Goal: Entertainment & Leisure: Consume media (video, audio)

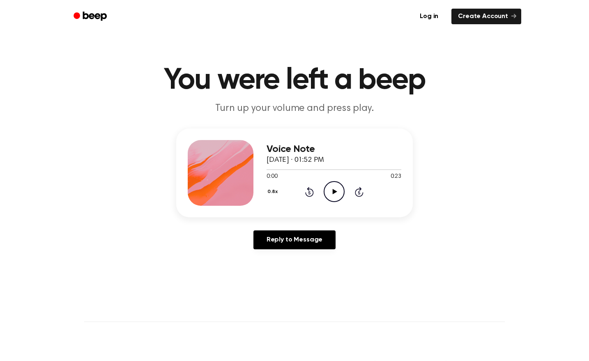
click at [330, 192] on icon "Play Audio" at bounding box center [333, 191] width 21 height 21
click at [291, 169] on div at bounding box center [333, 169] width 135 height 7
click at [280, 168] on div at bounding box center [333, 169] width 135 height 7
click at [333, 190] on icon at bounding box center [334, 191] width 5 height 5
click at [336, 188] on icon "Play Audio" at bounding box center [333, 191] width 21 height 21
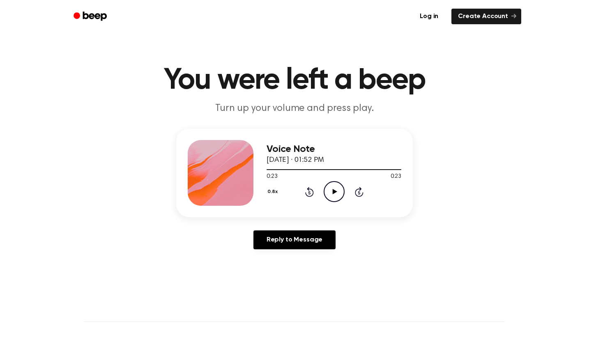
click at [333, 194] on icon "Play Audio" at bounding box center [333, 191] width 21 height 21
click at [333, 192] on icon at bounding box center [334, 191] width 5 height 5
click at [335, 189] on icon "Play Audio" at bounding box center [333, 191] width 21 height 21
click at [334, 193] on icon "Play Audio" at bounding box center [333, 191] width 21 height 21
click at [340, 190] on icon "Play Audio" at bounding box center [333, 191] width 21 height 21
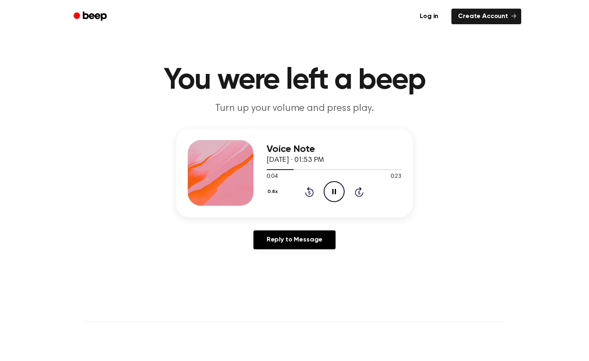
click at [308, 191] on icon at bounding box center [309, 192] width 2 height 3
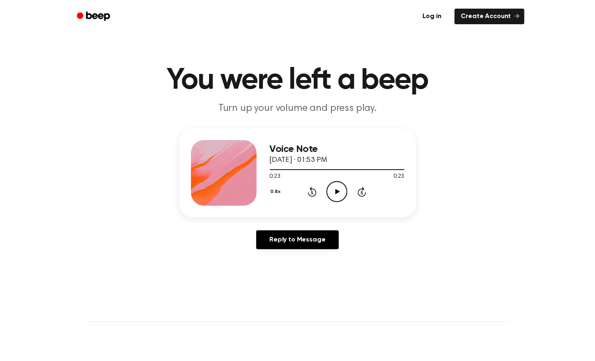
click at [274, 191] on button "0.8x" at bounding box center [277, 192] width 14 height 14
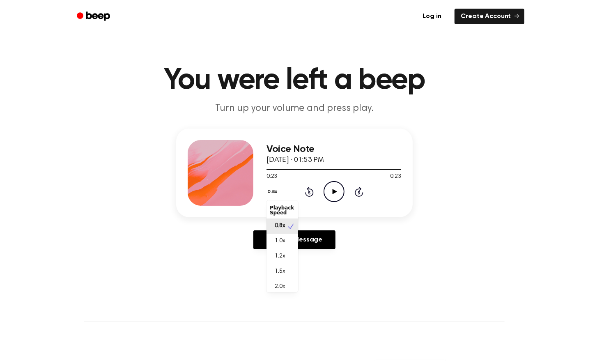
scroll to position [4, 0]
click at [285, 282] on div "2.0x" at bounding box center [282, 282] width 32 height 15
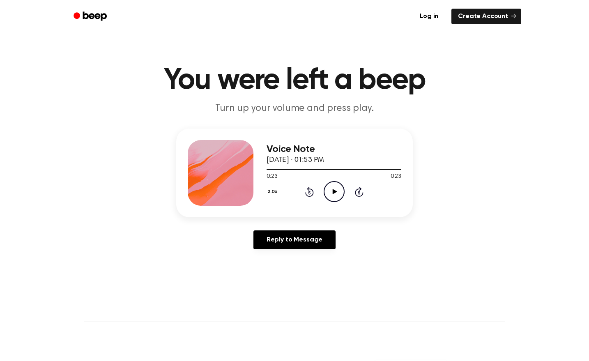
click at [336, 190] on icon "Play Audio" at bounding box center [333, 191] width 21 height 21
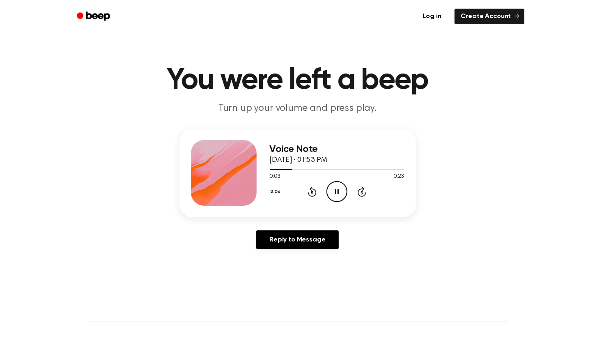
click at [273, 193] on button "2.0x" at bounding box center [277, 192] width 14 height 14
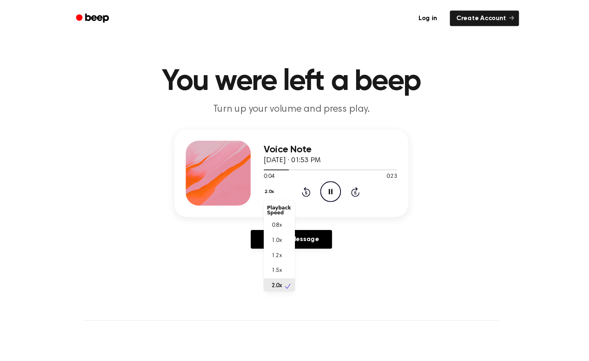
scroll to position [2, 0]
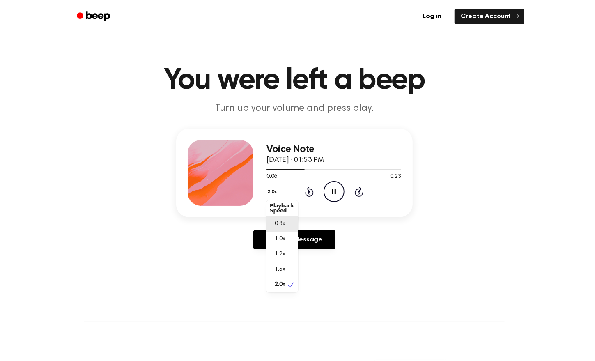
click at [279, 224] on span "0.8x" at bounding box center [280, 224] width 10 height 9
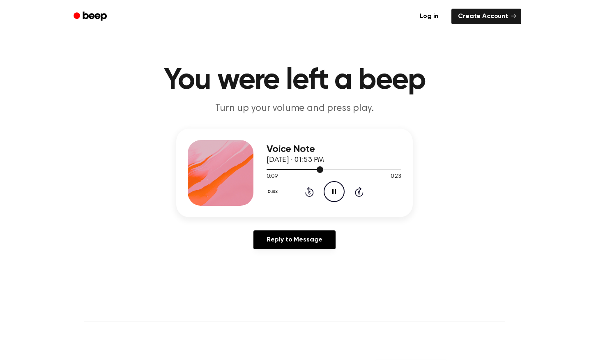
click at [273, 168] on div at bounding box center [333, 169] width 135 height 7
click at [330, 191] on icon "Play Audio" at bounding box center [333, 191] width 21 height 21
click at [333, 188] on icon "Play Audio" at bounding box center [333, 191] width 21 height 21
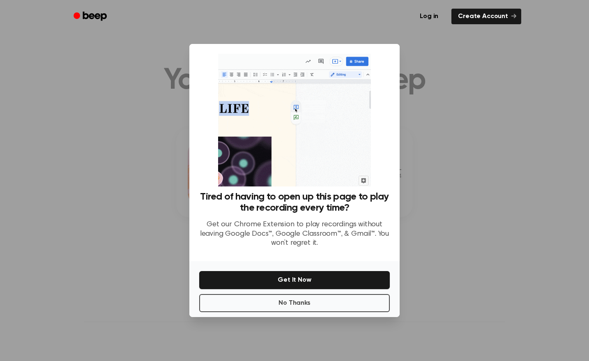
click at [156, 131] on div at bounding box center [294, 180] width 589 height 361
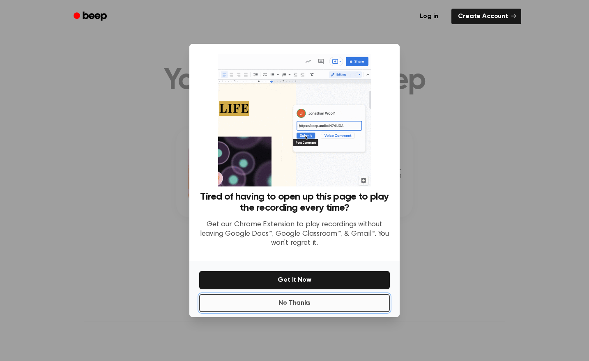
click at [217, 303] on button "No Thanks" at bounding box center [294, 303] width 190 height 18
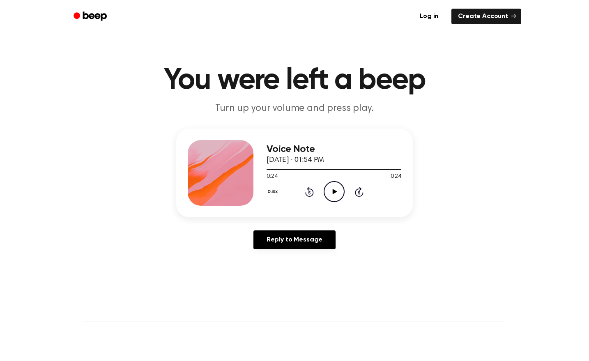
click at [333, 191] on icon at bounding box center [334, 191] width 5 height 5
